Goal: Transaction & Acquisition: Purchase product/service

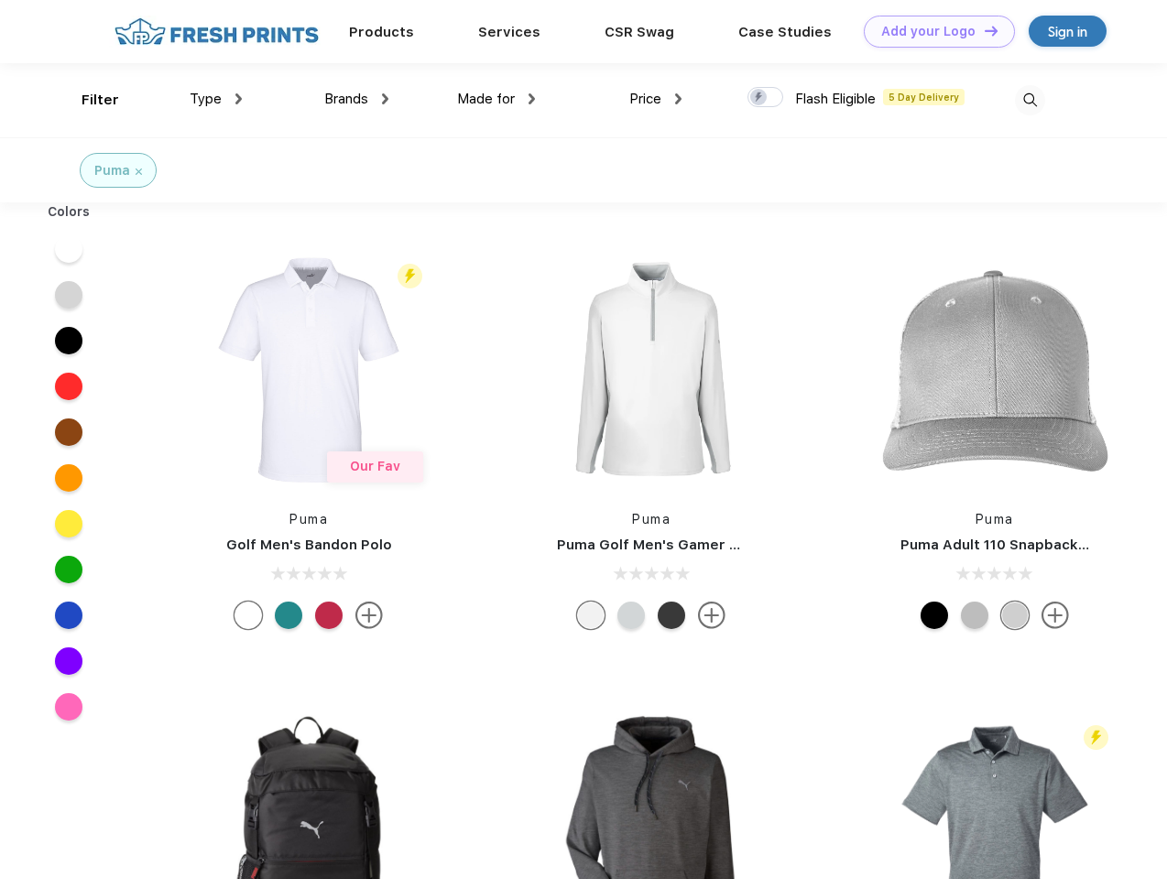
scroll to position [1, 0]
click at [932, 31] on link "Add your Logo Design Tool" at bounding box center [939, 32] width 151 height 32
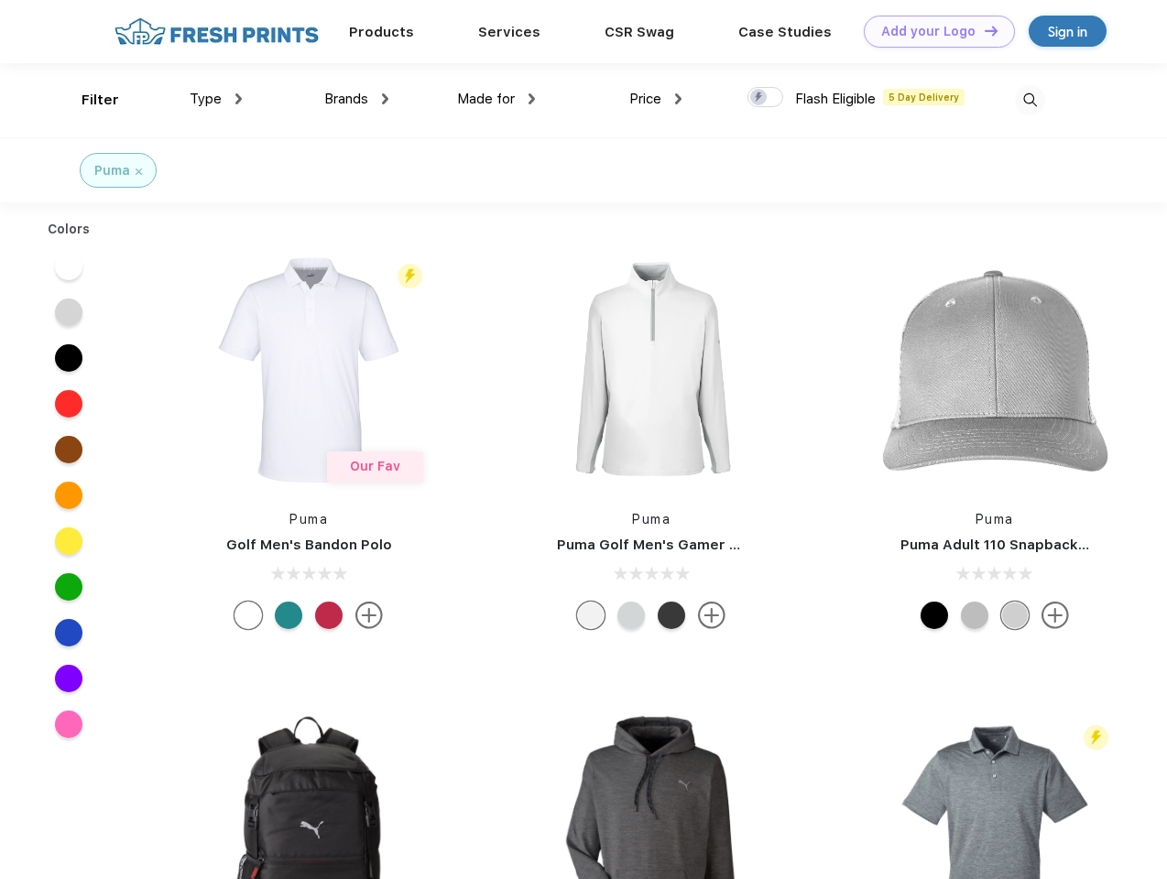
click at [0, 0] on div "Design Tool" at bounding box center [0, 0] width 0 height 0
click at [983, 30] on link "Add your Logo Design Tool" at bounding box center [939, 32] width 151 height 32
click at [88, 100] on div "Filter" at bounding box center [101, 100] width 38 height 21
click at [216, 99] on span "Type" at bounding box center [206, 99] width 32 height 16
click at [356, 99] on span "Brands" at bounding box center [346, 99] width 44 height 16
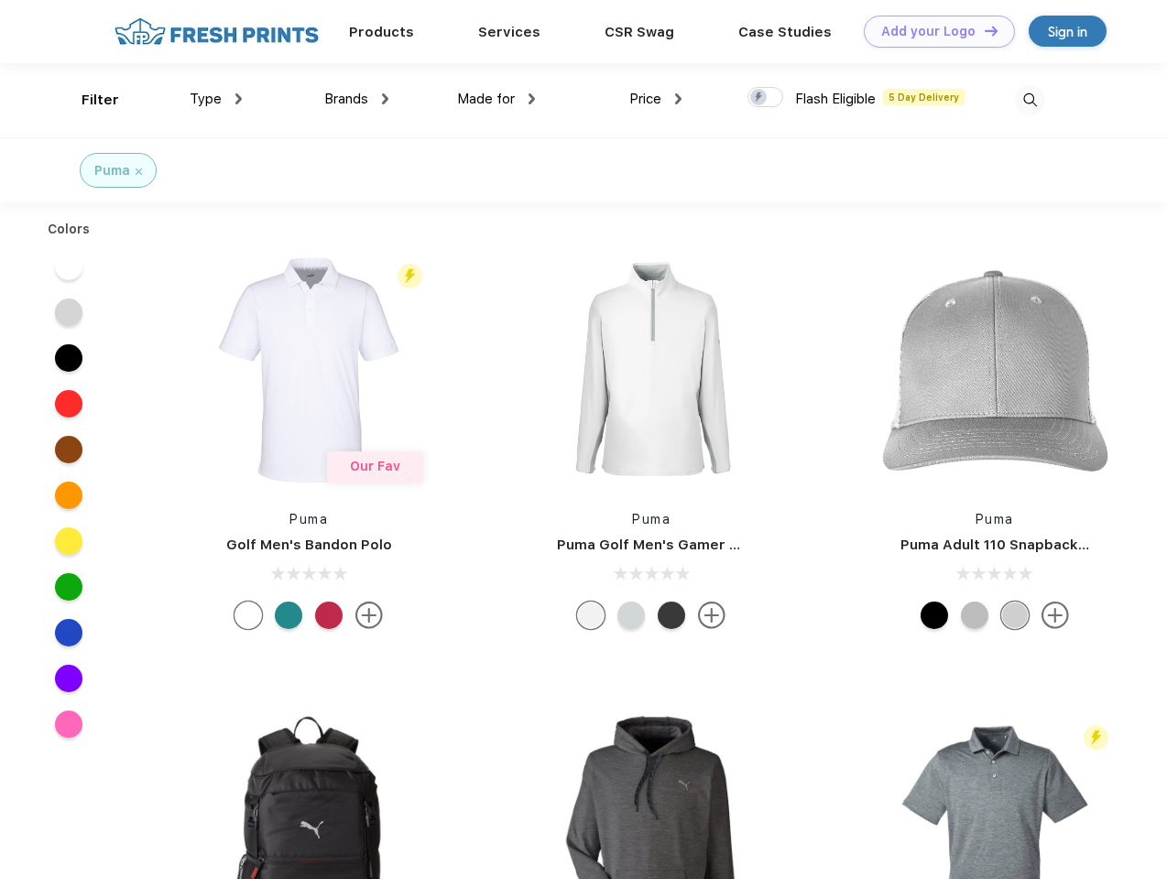
click at [496, 99] on span "Made for" at bounding box center [486, 99] width 58 height 16
click at [656, 99] on span "Price" at bounding box center [645, 99] width 32 height 16
click at [766, 98] on div at bounding box center [765, 97] width 36 height 20
click at [759, 98] on input "checkbox" at bounding box center [753, 92] width 12 height 12
click at [1029, 100] on img at bounding box center [1030, 100] width 30 height 30
